Goal: Navigation & Orientation: Find specific page/section

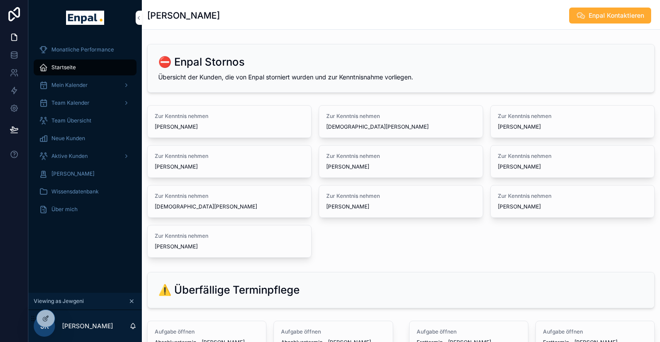
scroll to position [86, 46]
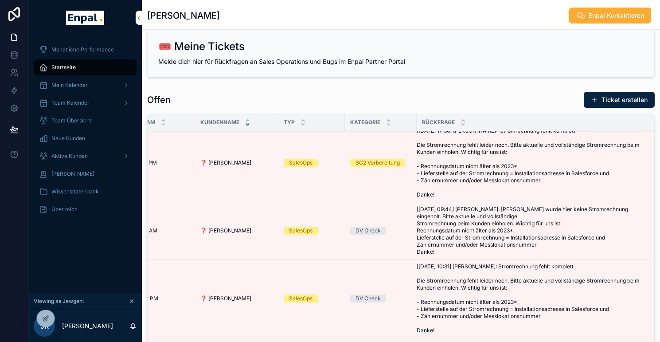
click at [0, 0] on icon at bounding box center [0, 0] width 0 height 0
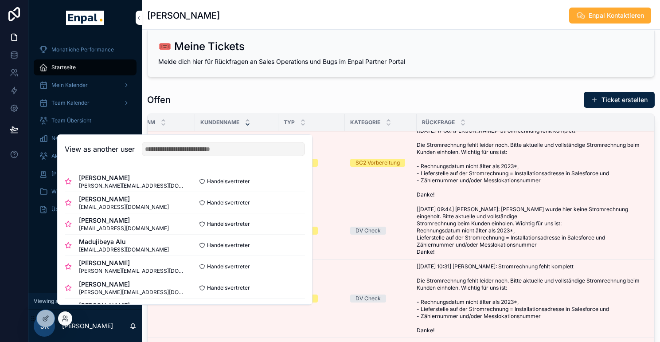
click at [0, 0] on button "Select" at bounding box center [0, 0] width 0 height 0
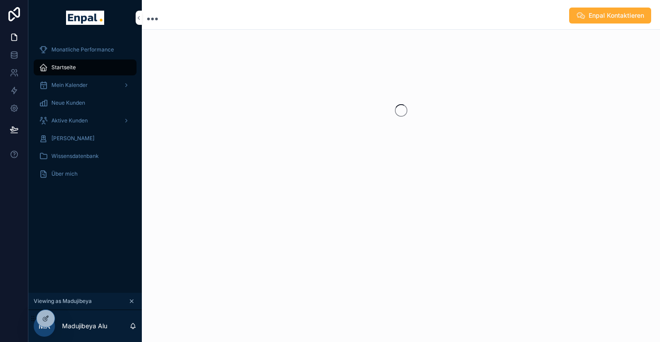
click at [85, 122] on span "Aktive Kunden" at bounding box center [69, 120] width 36 height 7
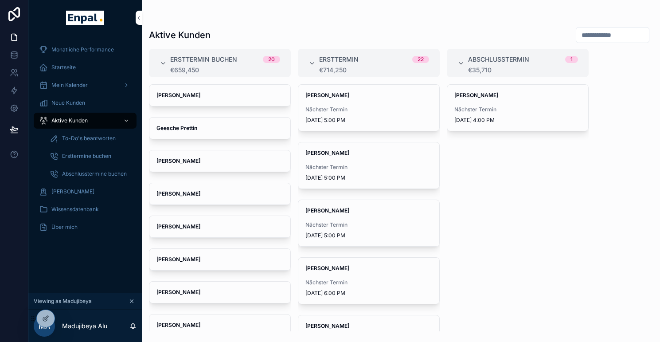
click at [92, 65] on div "Startseite" at bounding box center [85, 67] width 92 height 14
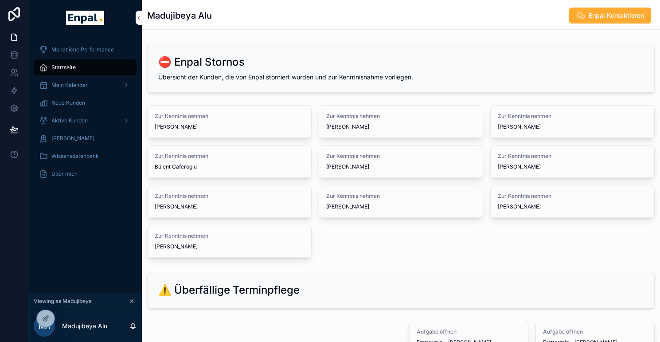
click at [87, 141] on span "[PERSON_NAME]" at bounding box center [72, 138] width 43 height 7
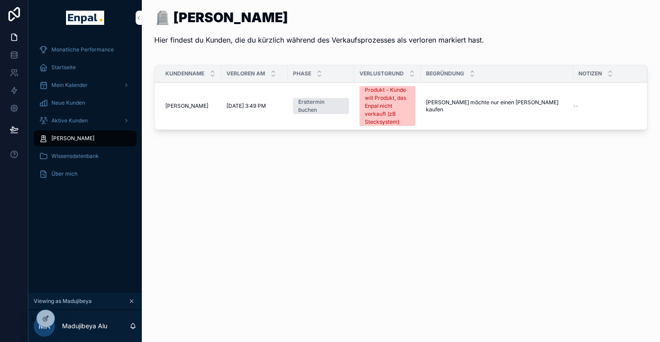
click at [72, 126] on div "Aktive Kunden" at bounding box center [85, 120] width 92 height 14
